Goal: Information Seeking & Learning: Learn about a topic

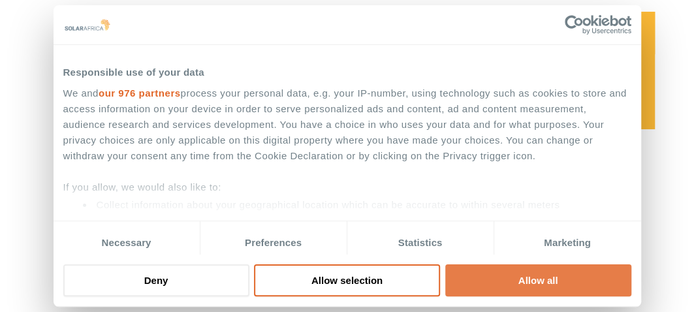
click at [523, 281] on button "Allow all" at bounding box center [538, 280] width 186 height 32
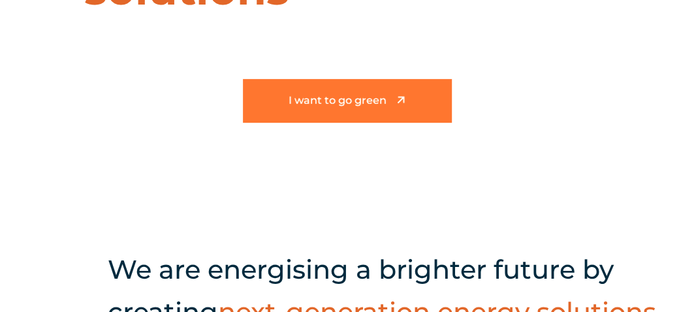
scroll to position [131, 0]
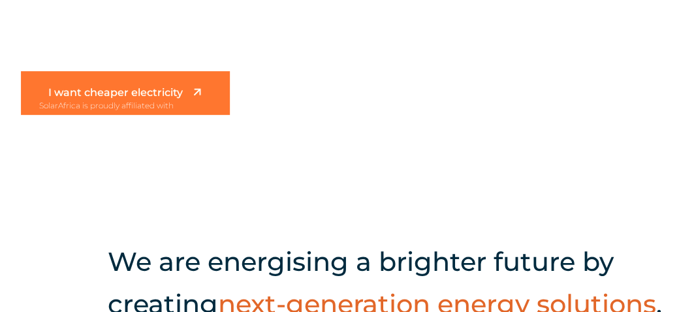
click at [145, 92] on span "I want cheaper electricity" at bounding box center [115, 92] width 134 height 11
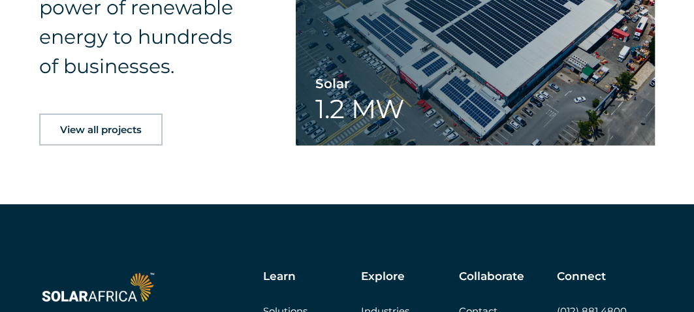
scroll to position [2023, 0]
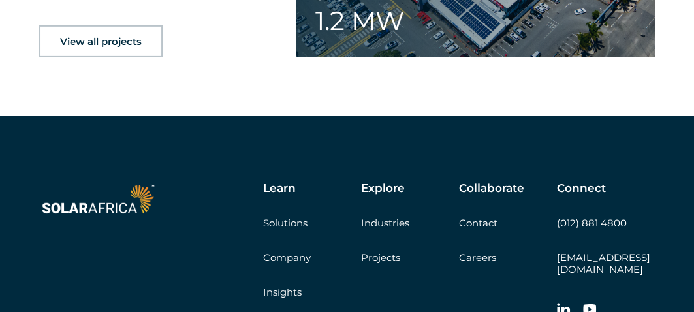
click at [100, 46] on span "View all projects" at bounding box center [101, 42] width 82 height 10
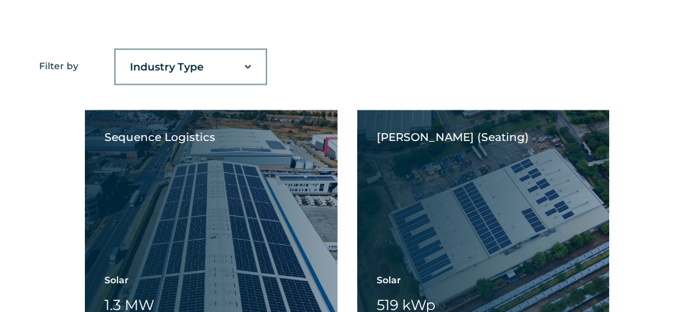
scroll to position [848, 0]
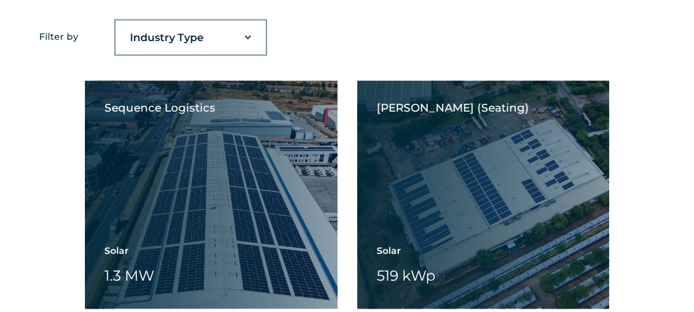
click at [245, 34] on select "Industry Type Agriculture Automotive Corporate Parks FMCG Food Processing Hospi…" at bounding box center [191, 38] width 150 height 26
select select "41"
click at [116, 25] on select "Industry Type Agriculture Automotive Corporate Parks FMCG Food Processing Hospi…" at bounding box center [191, 38] width 150 height 26
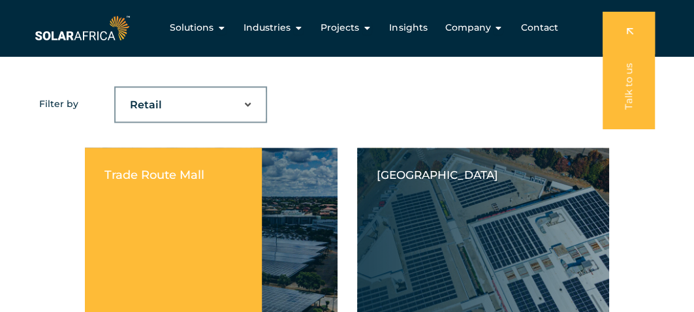
scroll to position [718, 0]
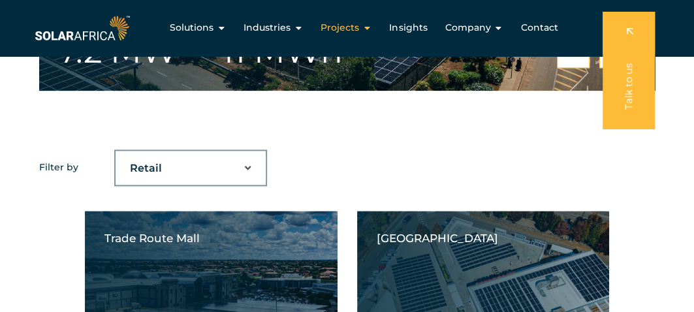
click at [367, 26] on icon "Menu" at bounding box center [366, 27] width 9 height 9
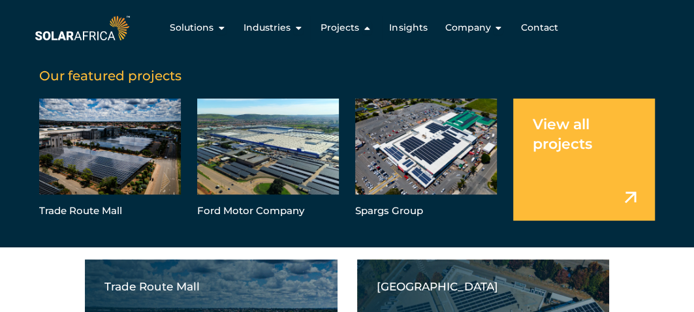
scroll to position [653, 0]
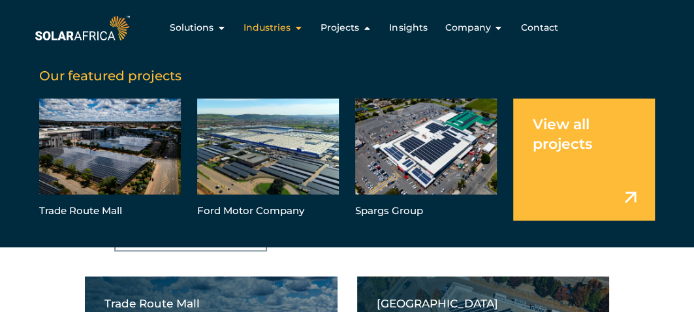
click at [262, 27] on span "Industries" at bounding box center [266, 28] width 47 height 14
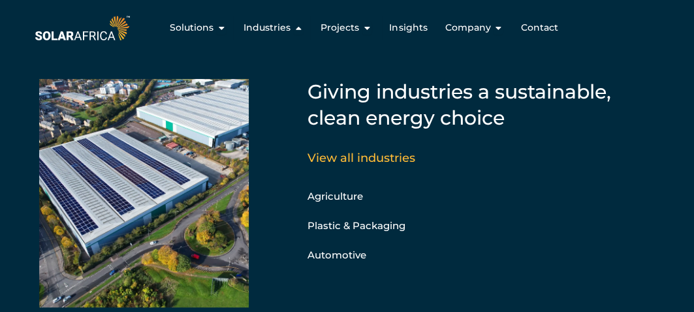
scroll to position [979, 0]
click at [223, 28] on icon "Menu" at bounding box center [221, 27] width 9 height 9
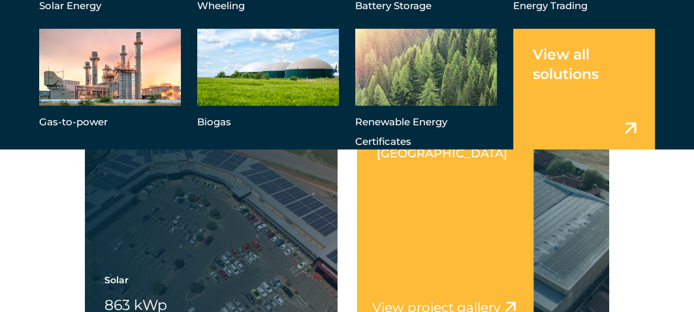
scroll to position [2089, 0]
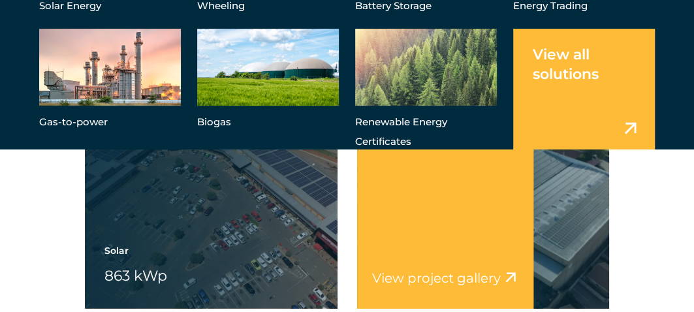
click at [409, 193] on div "[PERSON_NAME][GEOGRAPHIC_DATA] View project video View project gallery" at bounding box center [445, 194] width 177 height 228
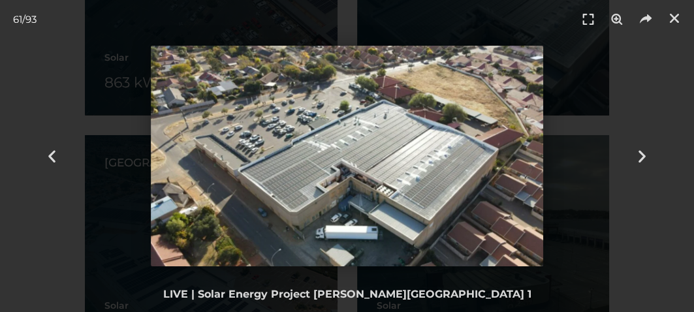
scroll to position [2284, 0]
click at [643, 157] on icon "Next slide" at bounding box center [642, 156] width 16 height 16
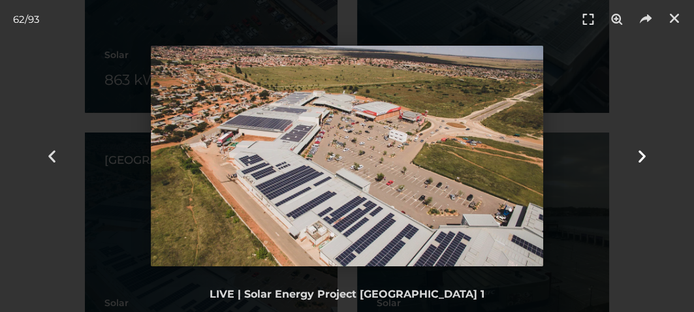
click at [644, 155] on icon "Next slide" at bounding box center [642, 156] width 16 height 16
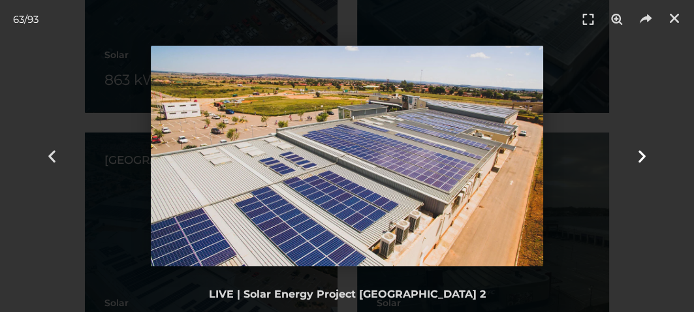
click at [645, 156] on icon "Next slide" at bounding box center [642, 156] width 16 height 16
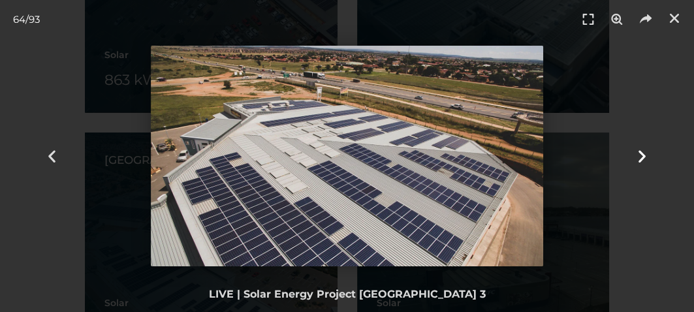
click at [646, 157] on icon "Next slide" at bounding box center [642, 156] width 16 height 16
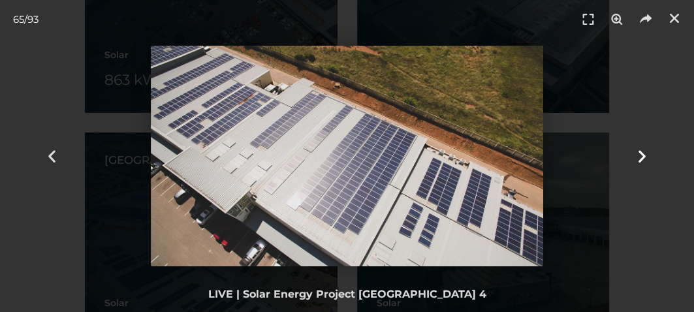
click at [646, 157] on icon "Next slide" at bounding box center [642, 156] width 16 height 16
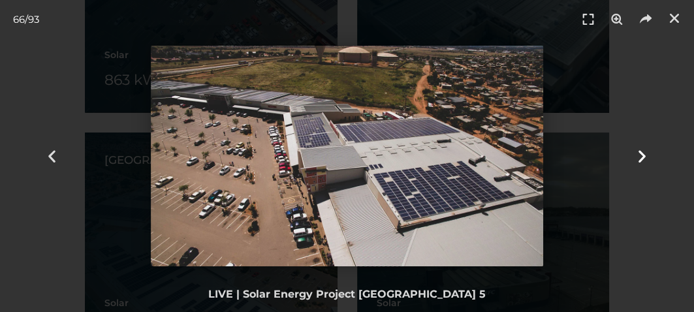
click at [646, 157] on icon "Next slide" at bounding box center [642, 156] width 16 height 16
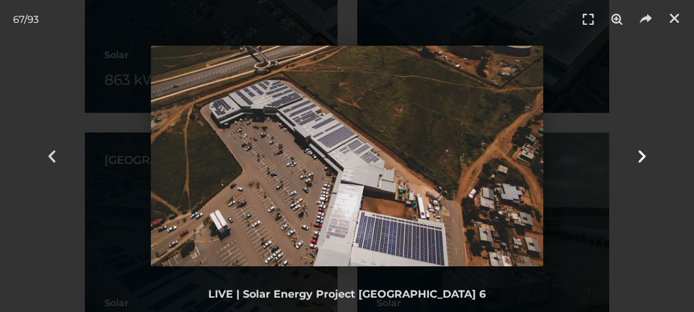
click at [647, 161] on icon "Next slide" at bounding box center [642, 156] width 16 height 16
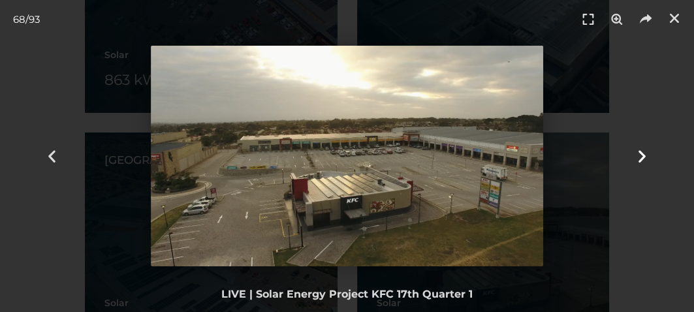
click at [647, 162] on icon "Next slide" at bounding box center [642, 156] width 16 height 16
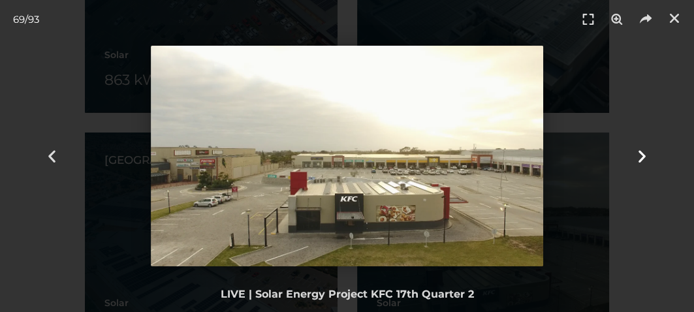
click at [647, 163] on icon "Next slide" at bounding box center [642, 156] width 16 height 16
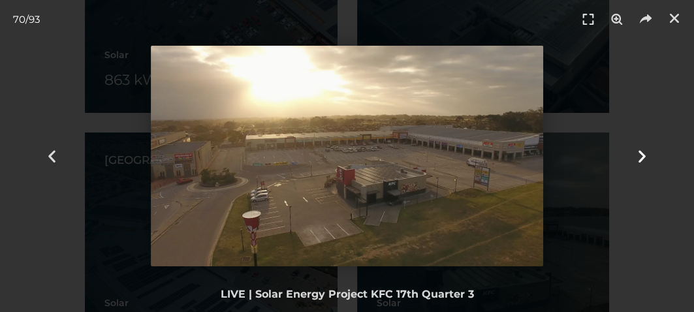
click at [647, 166] on div "Next" at bounding box center [642, 156] width 104 height 312
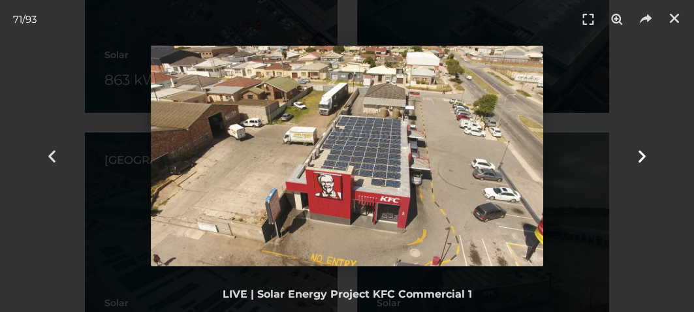
click at [647, 166] on div "Next" at bounding box center [642, 156] width 104 height 312
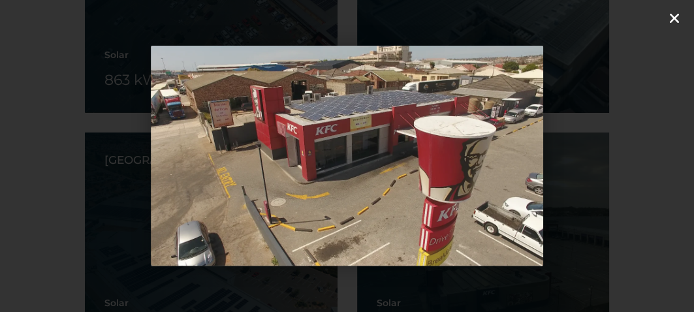
drag, startPoint x: 647, startPoint y: 166, endPoint x: 677, endPoint y: 18, distance: 150.4
click at [677, 18] on icon "Close (Esc)" at bounding box center [674, 18] width 13 height 13
